Goal: Find specific page/section: Find specific page/section

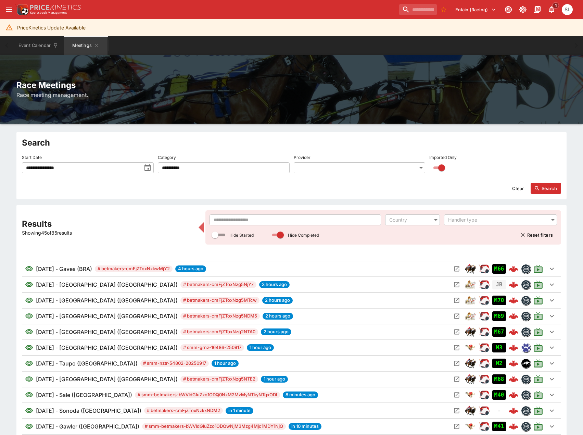
drag, startPoint x: 69, startPoint y: 152, endPoint x: 72, endPoint y: 160, distance: 8.3
click at [72, 160] on label "Start Date" at bounding box center [88, 157] width 132 height 10
click at [78, 165] on input "**********" at bounding box center [82, 167] width 120 height 11
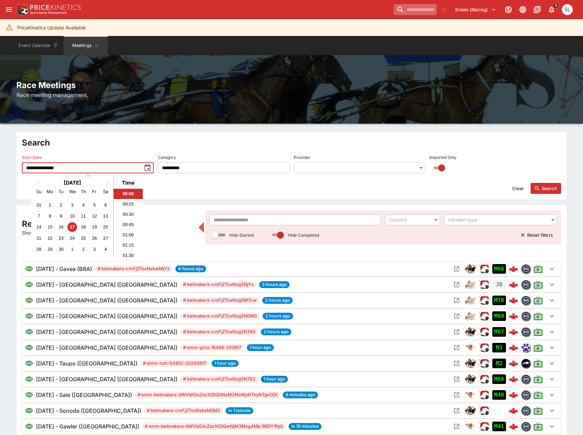
click at [402, 15] on input "search" at bounding box center [415, 9] width 43 height 11
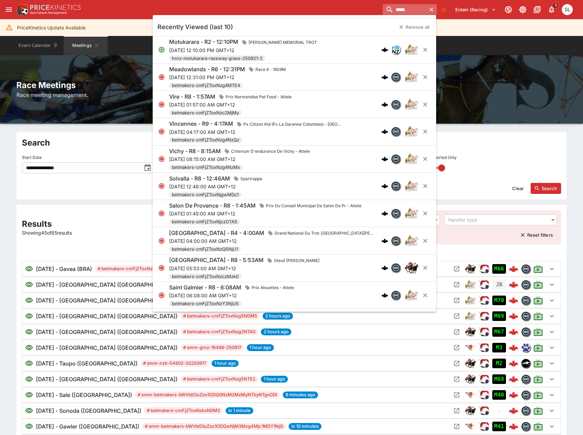
type input "******"
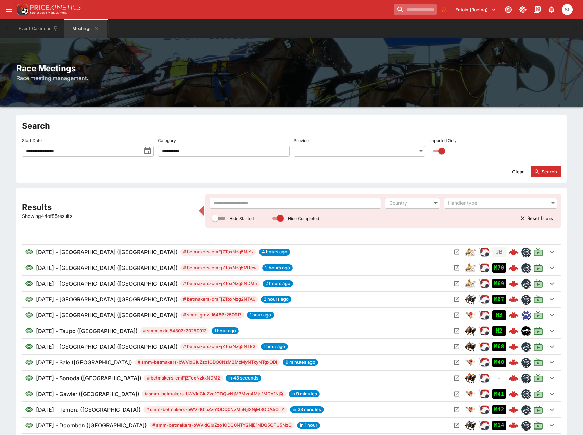
click at [408, 11] on input "search" at bounding box center [415, 9] width 43 height 11
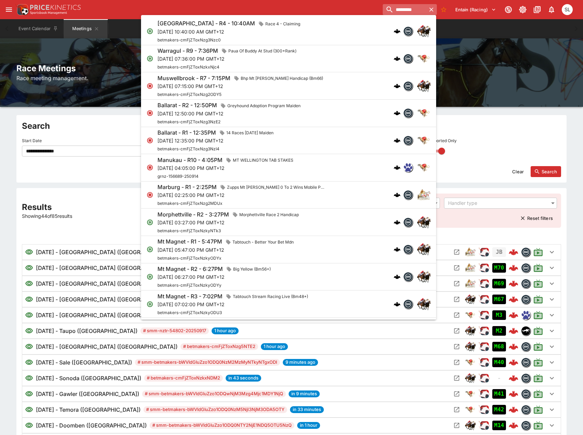
type input "*********"
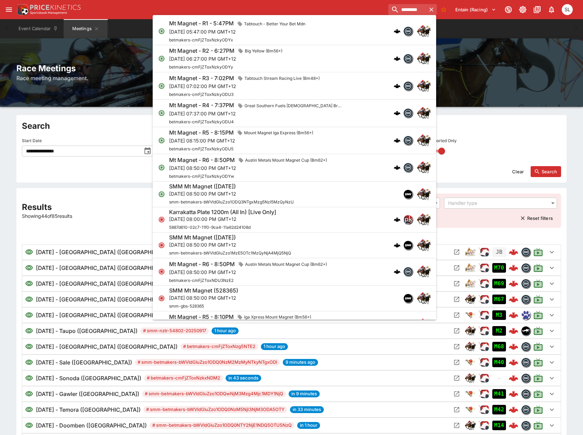
click at [265, 34] on p "[DATE] 05:47:00 PM GMT+12" at bounding box center [238, 31] width 139 height 7
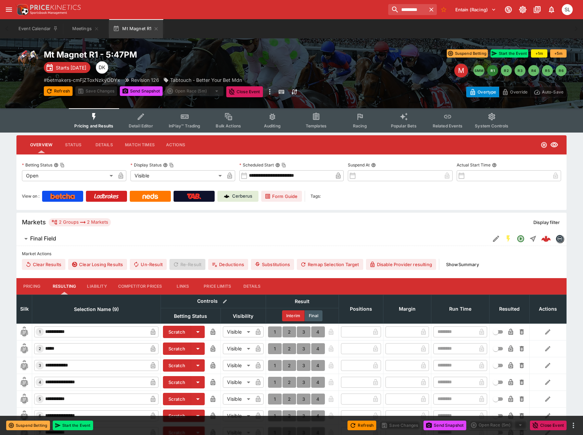
click at [316, 125] on span "Templates" at bounding box center [316, 125] width 21 height 5
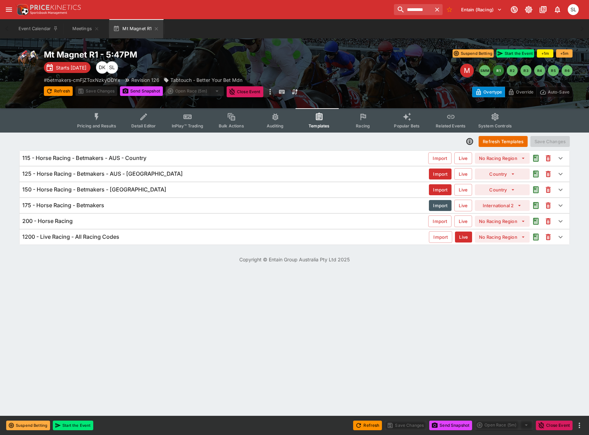
click at [163, 176] on div "125 - Horse Racing - Betmakers - AUS - [GEOGRAPHIC_DATA]" at bounding box center [225, 173] width 406 height 7
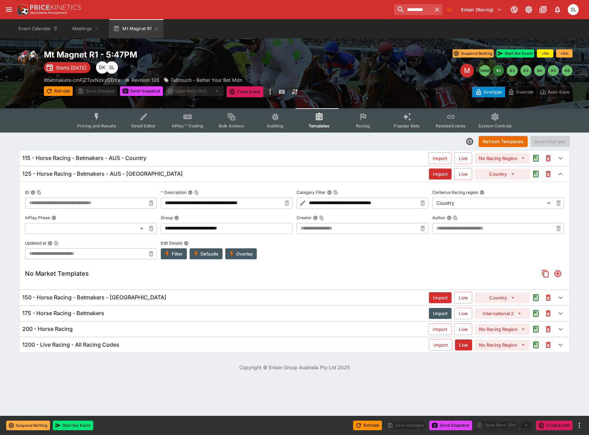
click at [244, 256] on button "Overlay" at bounding box center [241, 253] width 32 height 11
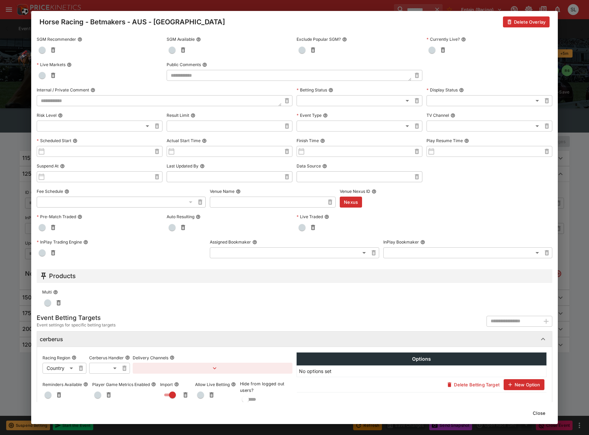
scroll to position [133, 0]
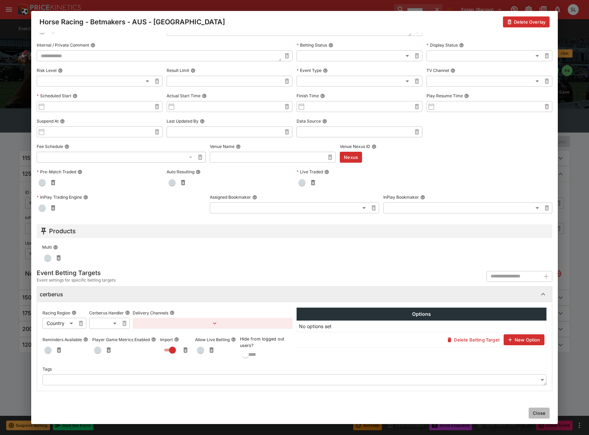
click at [540, 414] on button "Close" at bounding box center [538, 413] width 21 height 11
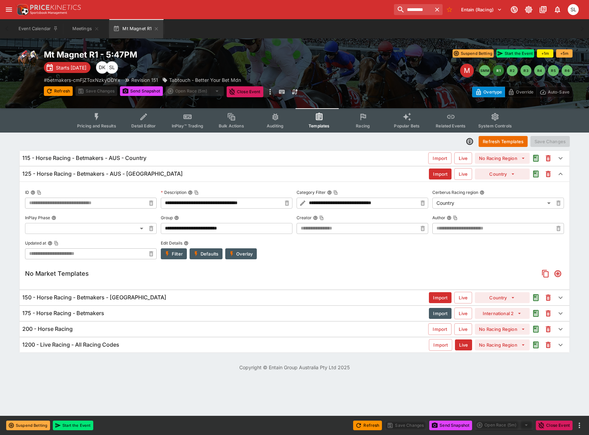
click at [231, 156] on div "115 - Horse Racing - Betmakers - AUS - Country" at bounding box center [225, 158] width 406 height 7
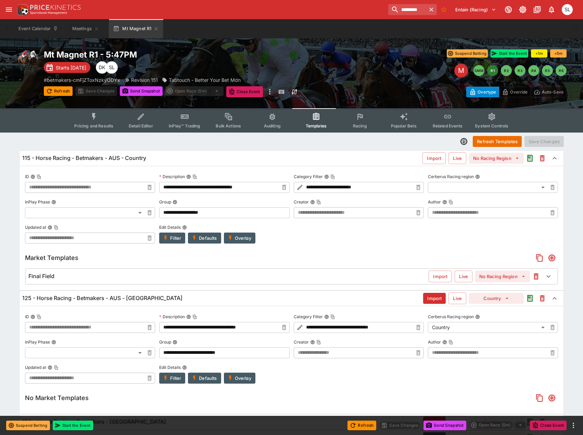
click at [231, 156] on div "115 - Horse Racing - Betmakers - AUS - Country" at bounding box center [222, 158] width 400 height 7
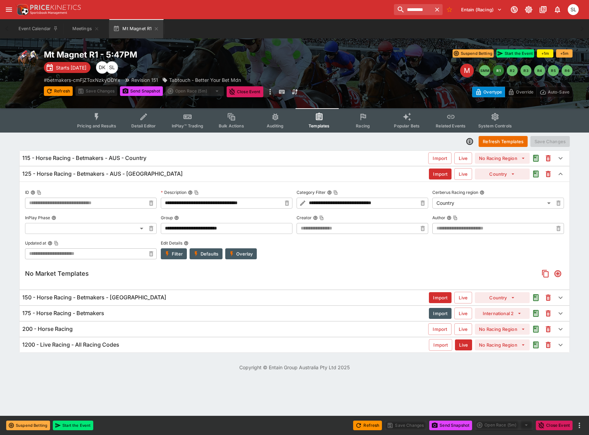
click at [226, 172] on div "125 - Horse Racing - Betmakers - AUS - [GEOGRAPHIC_DATA]" at bounding box center [225, 173] width 406 height 7
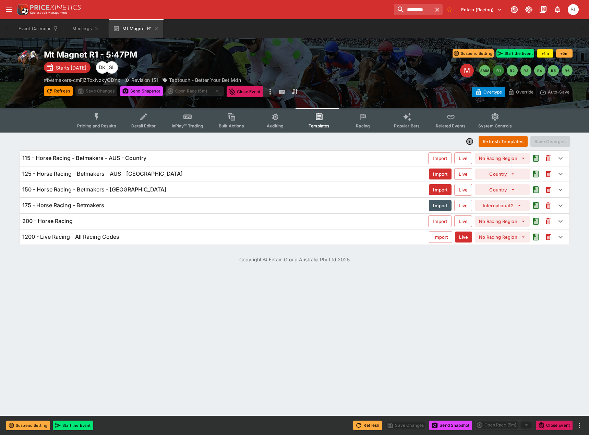
click at [362, 430] on button "Refresh" at bounding box center [367, 426] width 29 height 10
click at [366, 426] on button "Refresh" at bounding box center [367, 426] width 29 height 10
click at [361, 426] on button "Refresh" at bounding box center [367, 426] width 29 height 10
click at [178, 175] on div "125 - Horse Racing - Betmakers - AUS - [GEOGRAPHIC_DATA]" at bounding box center [225, 173] width 406 height 7
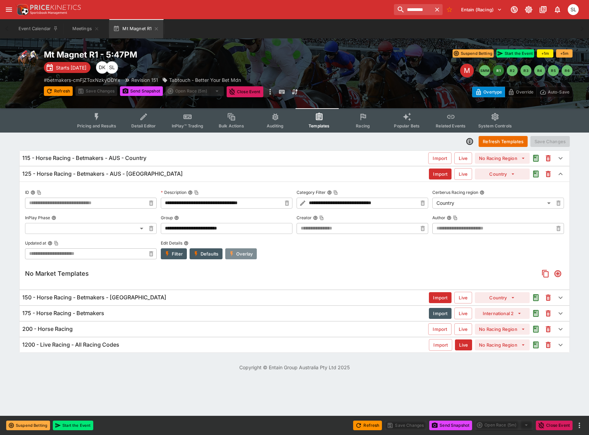
click at [249, 256] on button "Overlay" at bounding box center [241, 253] width 32 height 11
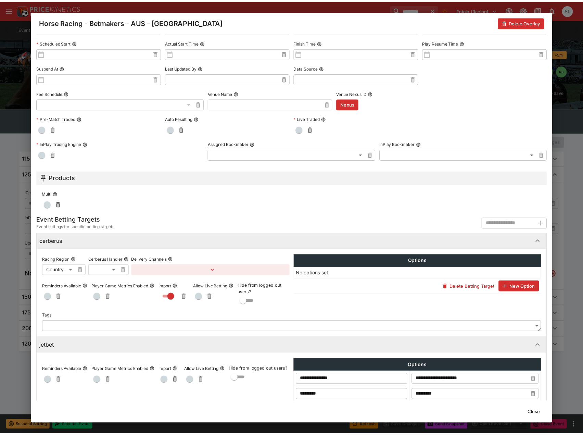
scroll to position [260, 0]
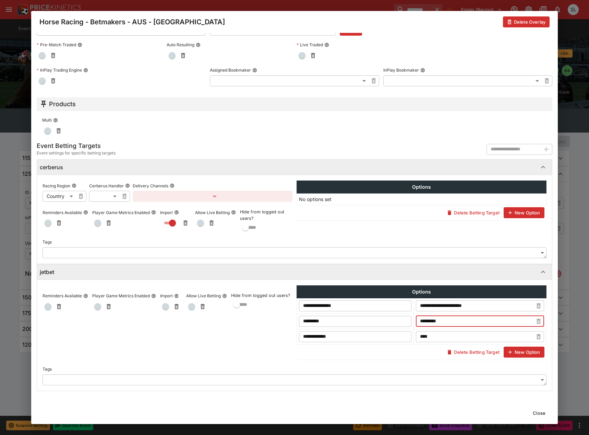
drag, startPoint x: 449, startPoint y: 322, endPoint x: 410, endPoint y: 322, distance: 38.7
click at [411, 320] on tr "********* ​ ********* ​" at bounding box center [421, 320] width 249 height 15
click at [540, 412] on button "Close" at bounding box center [538, 413] width 21 height 11
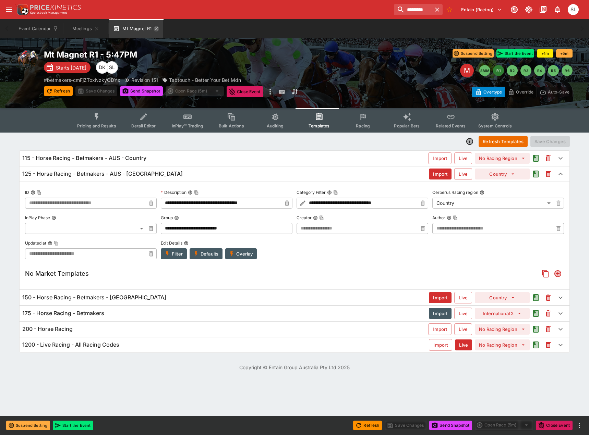
click at [158, 29] on icon "button" at bounding box center [155, 28] width 5 height 5
